Goal: Task Accomplishment & Management: Manage account settings

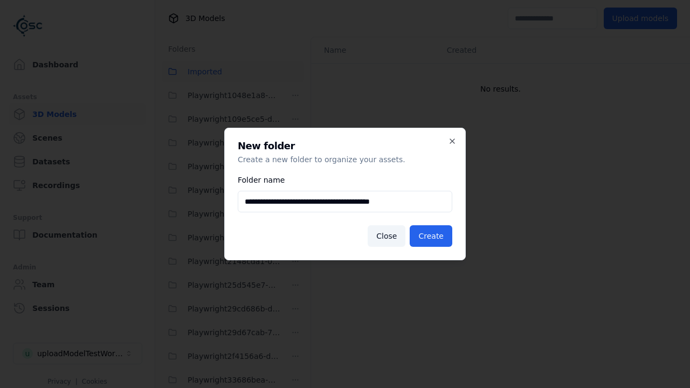
scroll to position [1590, 0]
type input "**********"
click at [432, 236] on button "Create" at bounding box center [431, 236] width 43 height 22
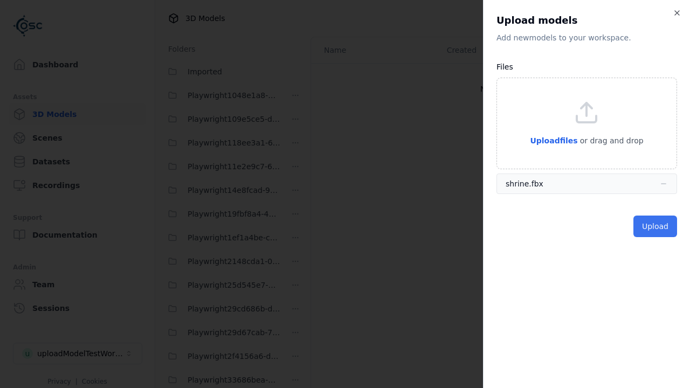
click at [656, 226] on button "Upload" at bounding box center [655, 227] width 44 height 22
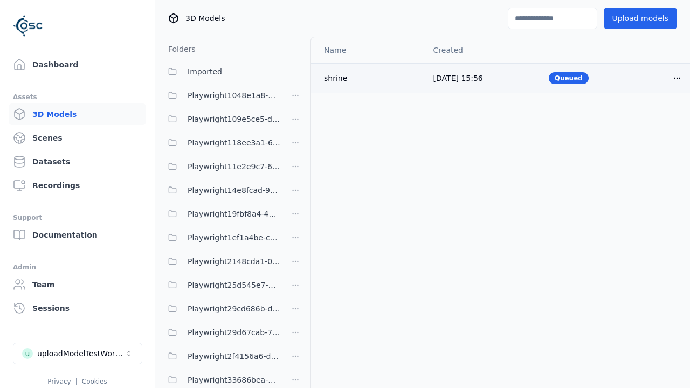
click at [659, 78] on html "Support Dashboard Assets 3D Models Scenes Datasets Recordings Support Documenta…" at bounding box center [345, 194] width 690 height 388
click at [635, 119] on div "Delete" at bounding box center [635, 119] width 64 height 17
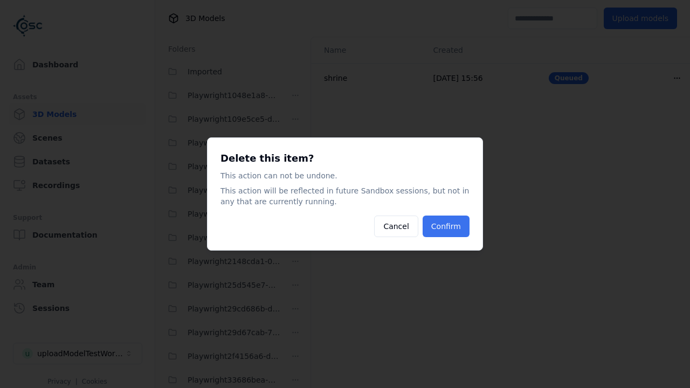
click at [447, 226] on button "Confirm" at bounding box center [446, 227] width 47 height 22
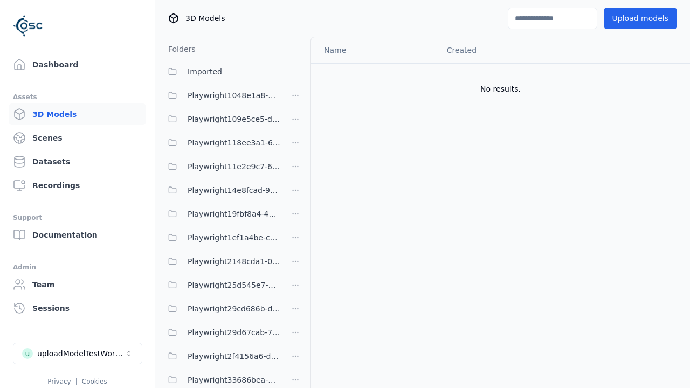
click at [295, 194] on html "Support Dashboard Assets 3D Models Scenes Datasets Recordings Support Documenta…" at bounding box center [345, 194] width 690 height 388
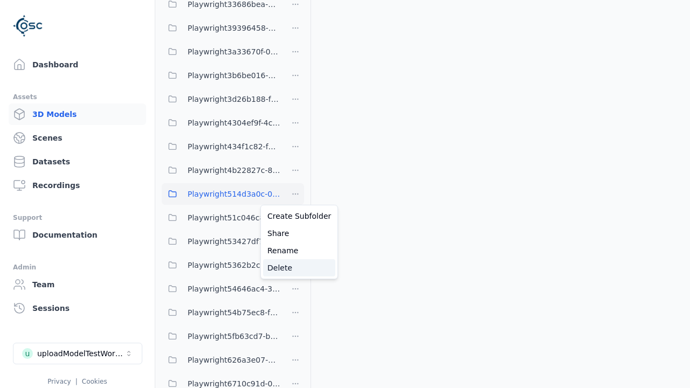
click at [295, 267] on div "Delete" at bounding box center [299, 267] width 72 height 17
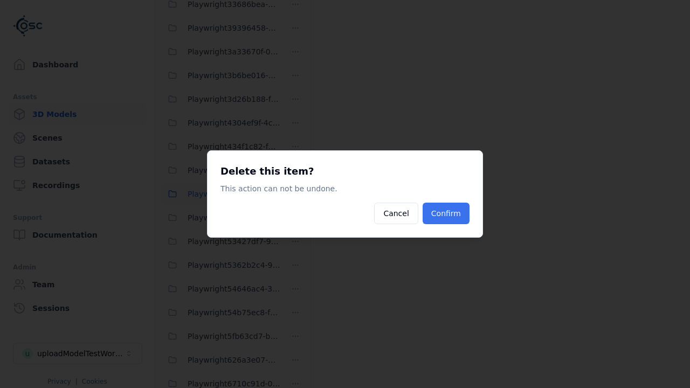
click at [447, 213] on button "Confirm" at bounding box center [446, 214] width 47 height 22
